Goal: Find specific page/section: Find specific page/section

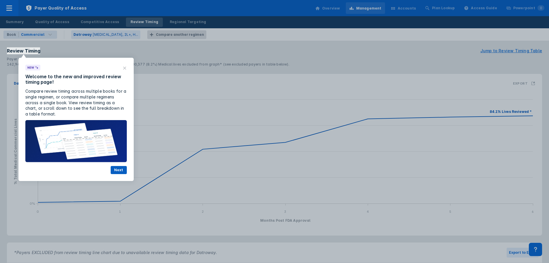
click at [117, 171] on button "Next" at bounding box center [119, 170] width 16 height 8
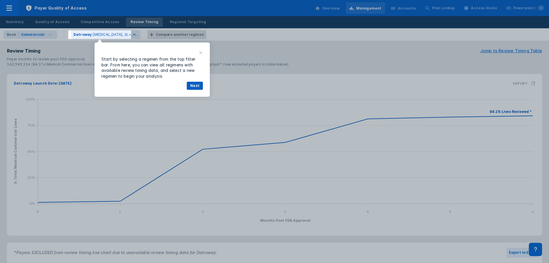
click at [194, 84] on button "Next" at bounding box center [195, 86] width 16 height 8
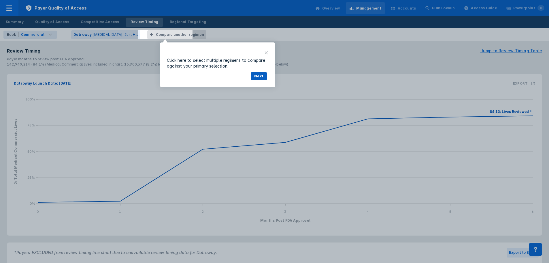
click at [255, 77] on button "Next" at bounding box center [259, 76] width 16 height 8
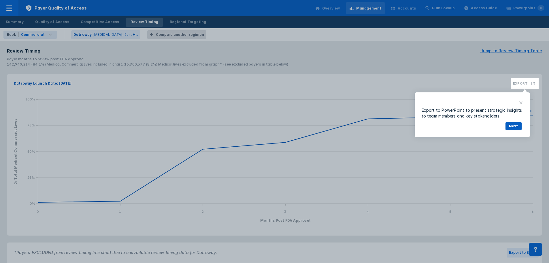
click at [516, 127] on button "Next" at bounding box center [514, 126] width 16 height 8
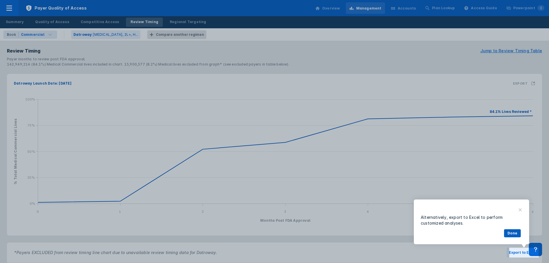
click at [519, 235] on button "Done" at bounding box center [512, 233] width 17 height 8
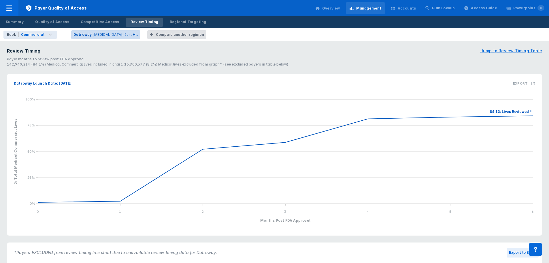
click at [86, 35] on p "Datroway" at bounding box center [83, 34] width 18 height 5
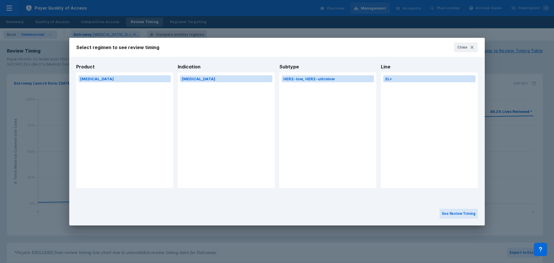
click at [149, 86] on div "[MEDICAL_DATA]" at bounding box center [124, 129] width 97 height 115
click at [467, 46] on button "Close" at bounding box center [466, 47] width 24 height 10
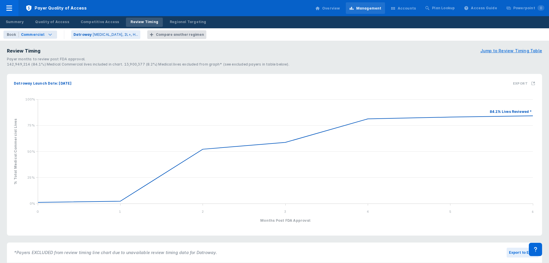
click at [32, 37] on div "Commercial" at bounding box center [38, 35] width 38 height 8
click at [31, 52] on button "Medicare" at bounding box center [44, 55] width 82 height 9
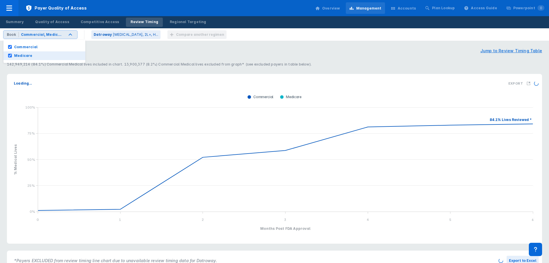
checkbox input "true"
click at [105, 37] on p "Datroway" at bounding box center [103, 34] width 18 height 5
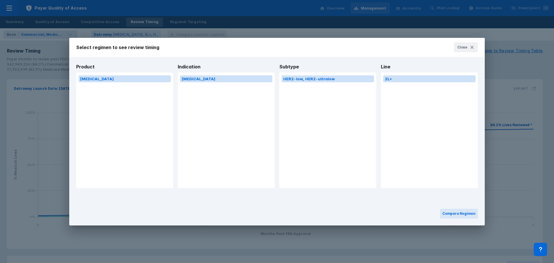
click at [296, 30] on div "Select regimen to see review timing Close Product [MEDICAL_DATA] Indication [ME…" at bounding box center [277, 131] width 554 height 263
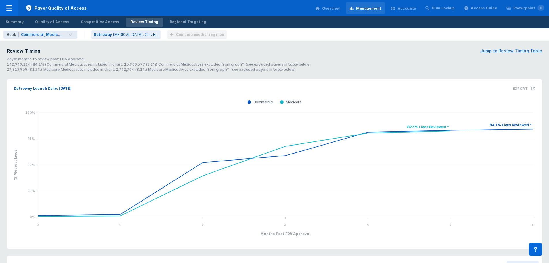
click at [311, 55] on h4 "Payer months to review post FDA approval. 142,949,214 (84.1%) Commercial Medica…" at bounding box center [274, 63] width 535 height 18
